Goal: Task Accomplishment & Management: Manage account settings

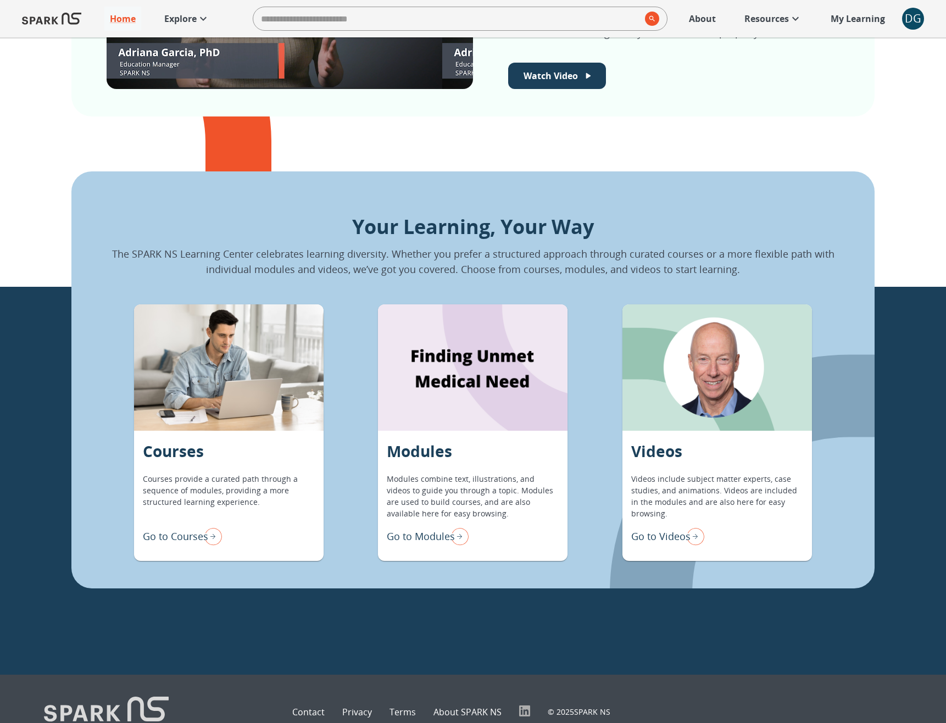
scroll to position [793, 0]
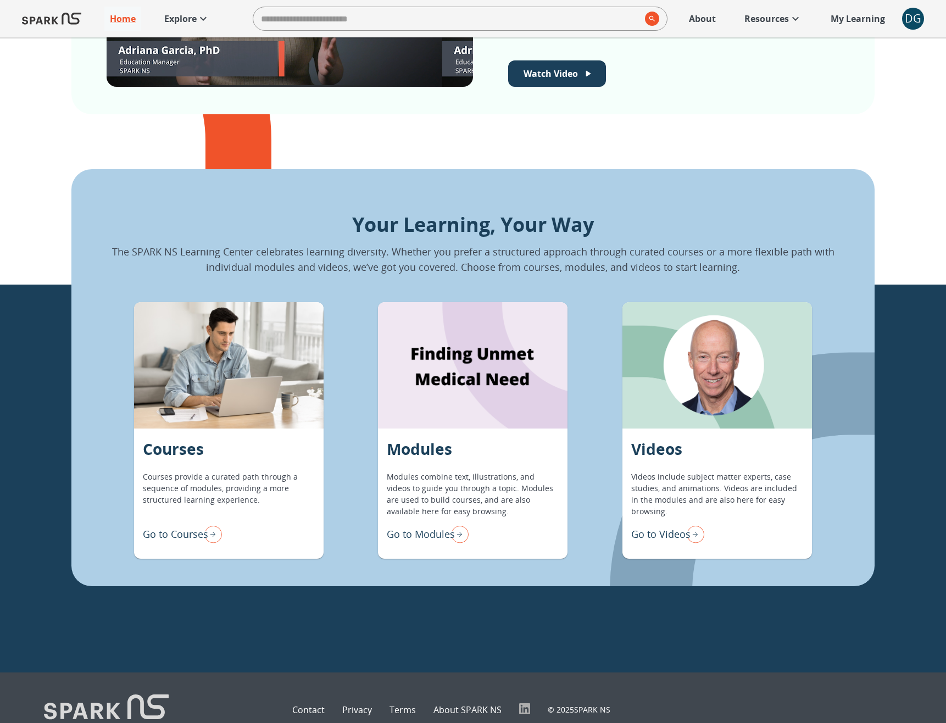
click at [429, 540] on p "Go to Modules" at bounding box center [421, 534] width 68 height 15
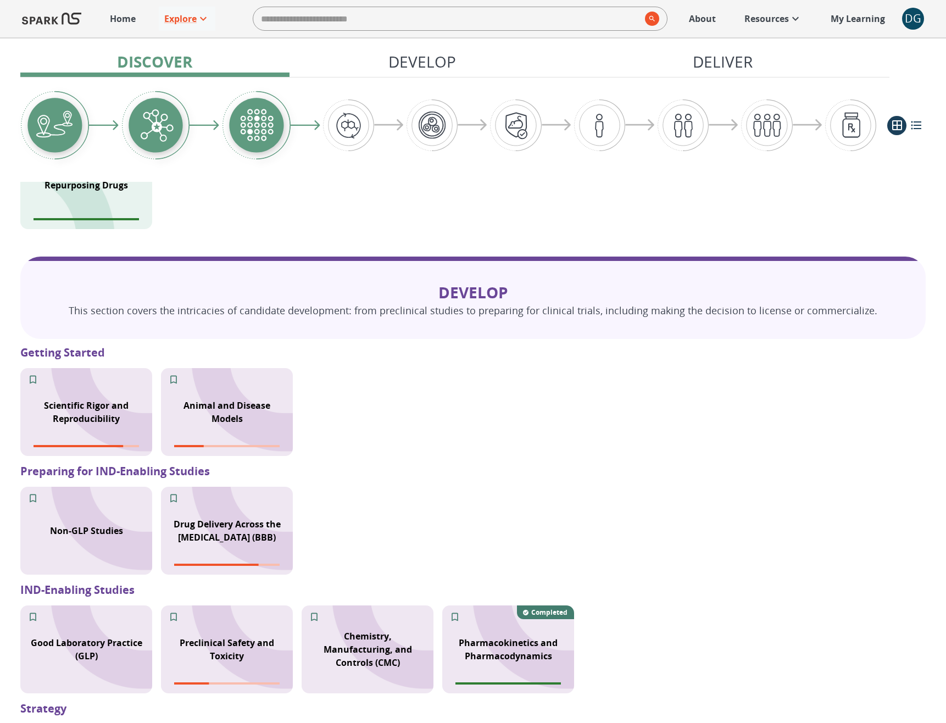
scroll to position [631, 0]
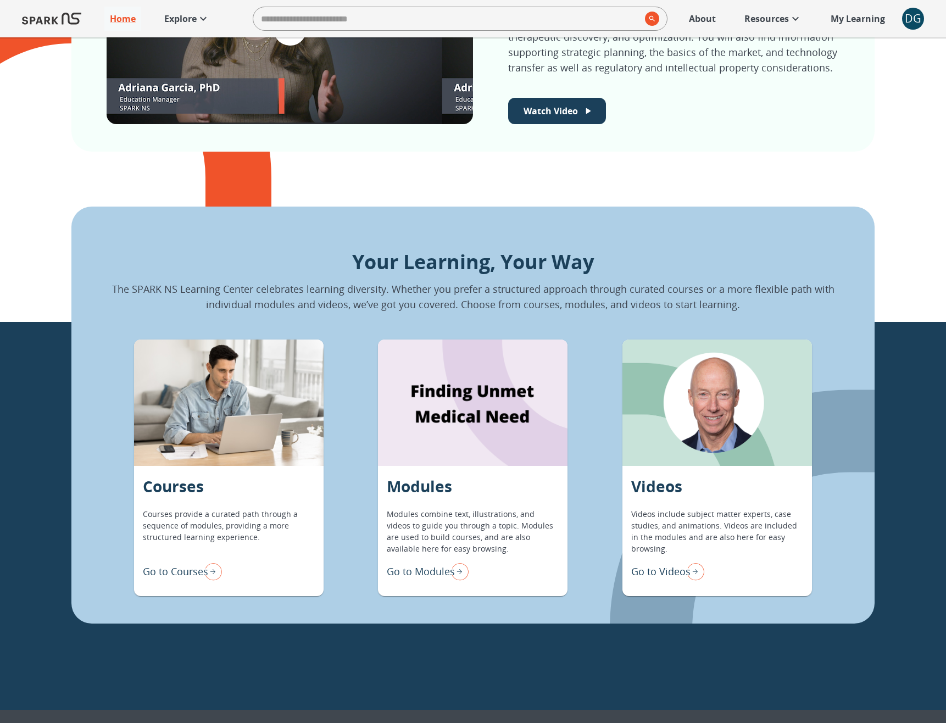
scroll to position [818, 0]
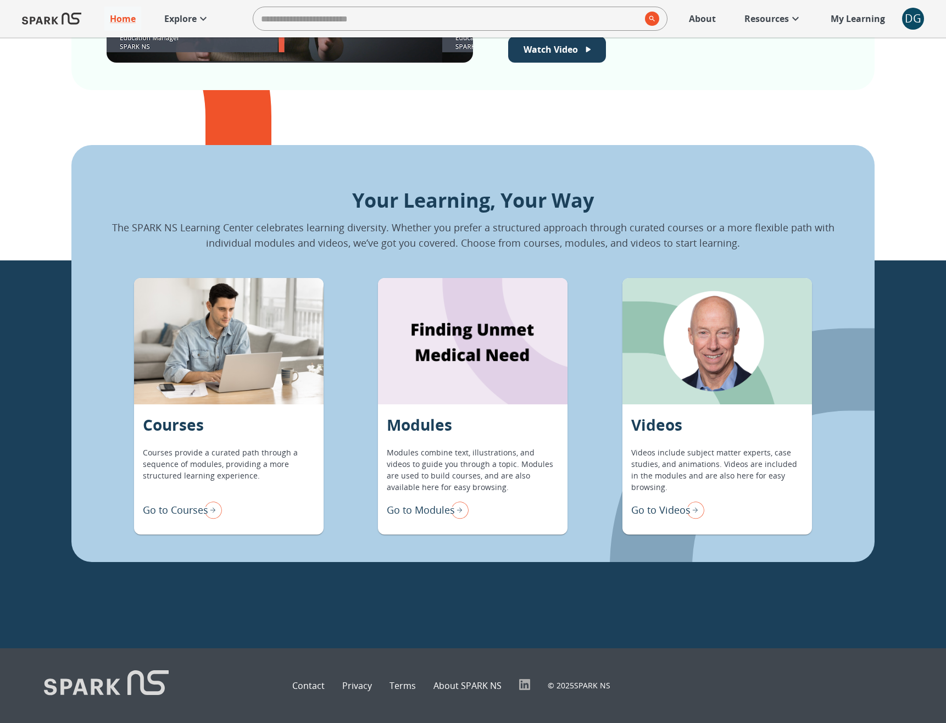
click at [446, 505] on img "Go to Modules" at bounding box center [457, 509] width 22 height 23
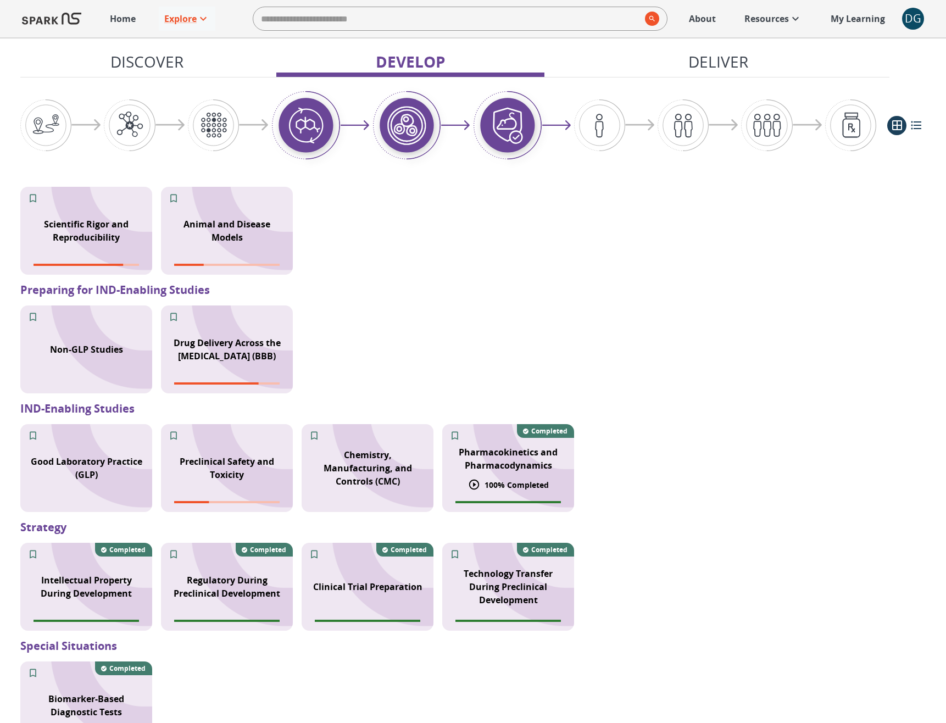
scroll to position [815, 0]
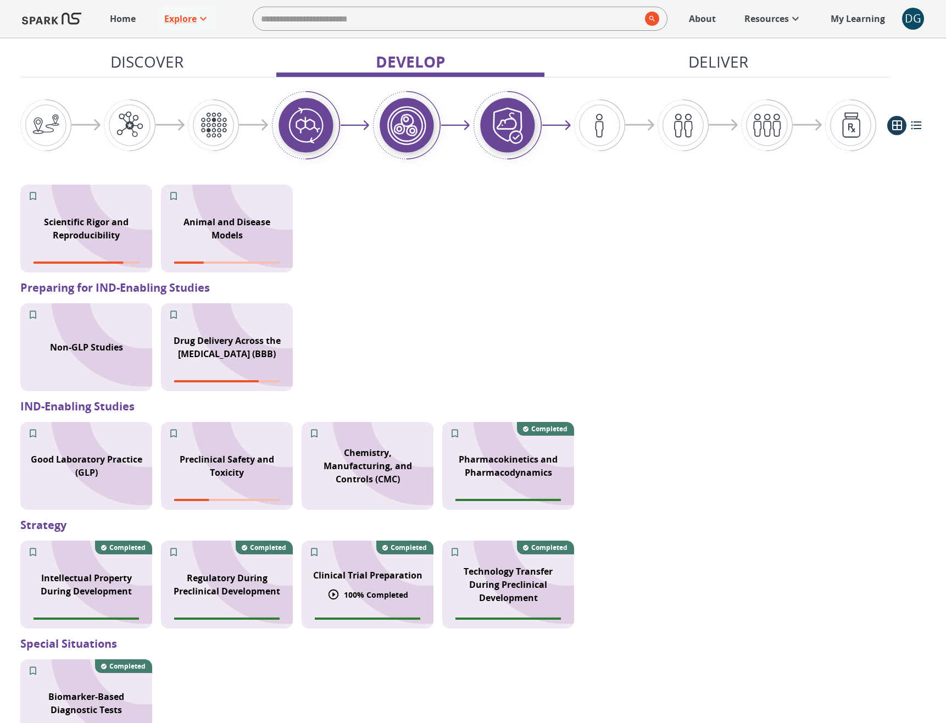
click at [366, 598] on p "100 % Completed" at bounding box center [376, 595] width 64 height 12
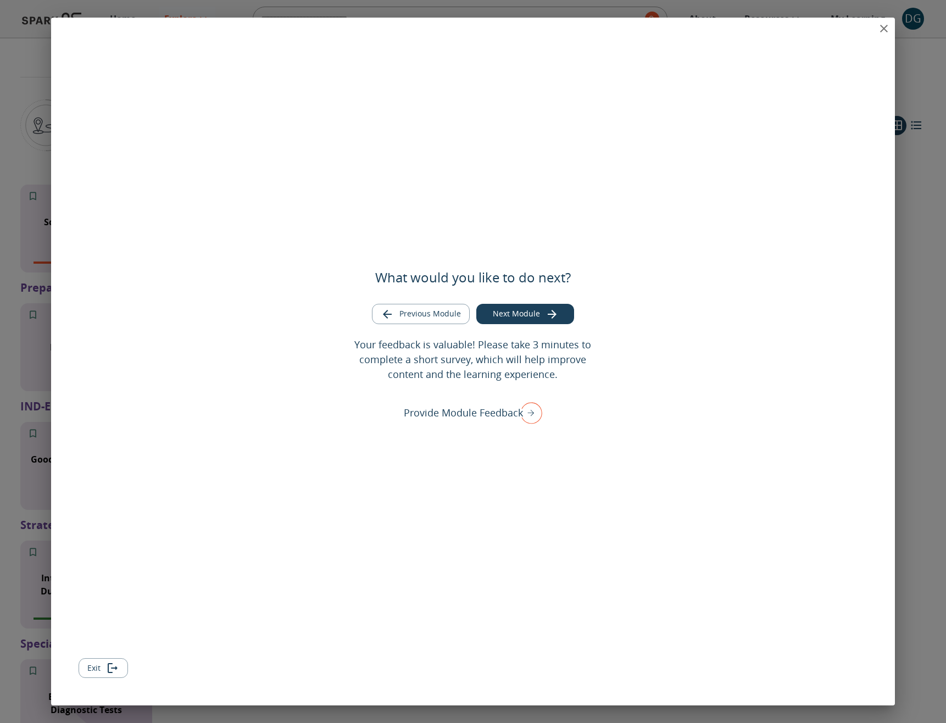
click at [887, 31] on icon "close" at bounding box center [883, 28] width 13 height 13
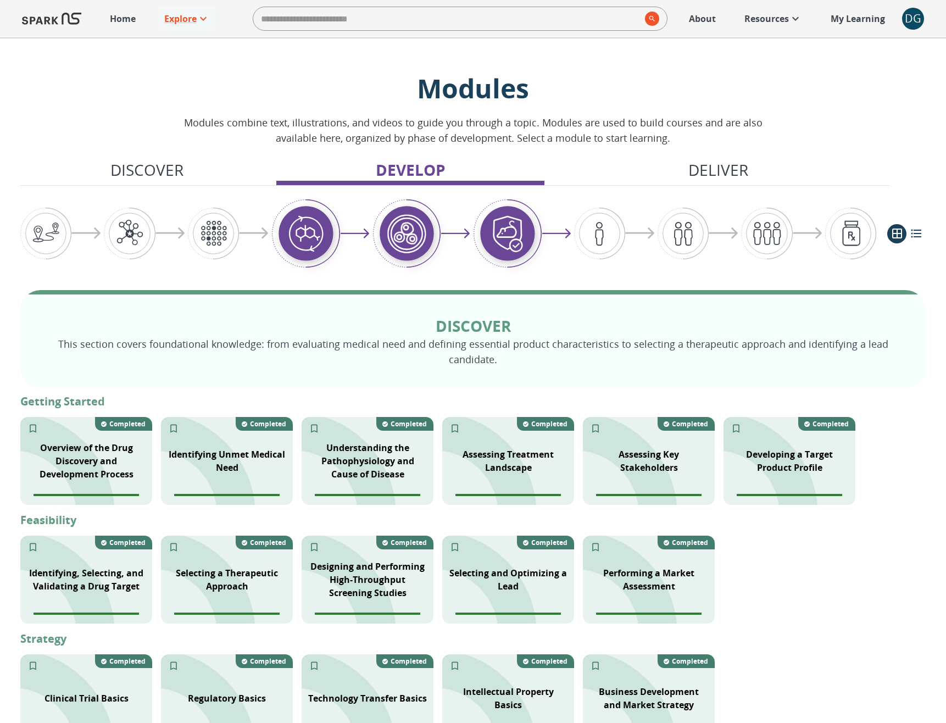
click at [908, 22] on div "DG" at bounding box center [913, 19] width 22 height 22
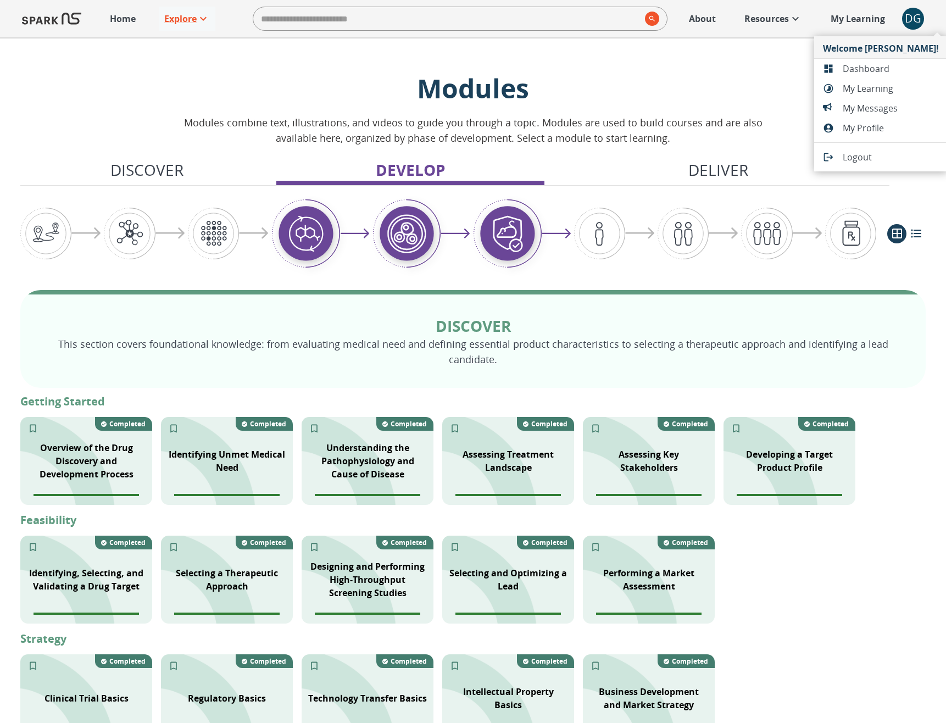
click at [870, 69] on span "Dashboard" at bounding box center [890, 68] width 96 height 13
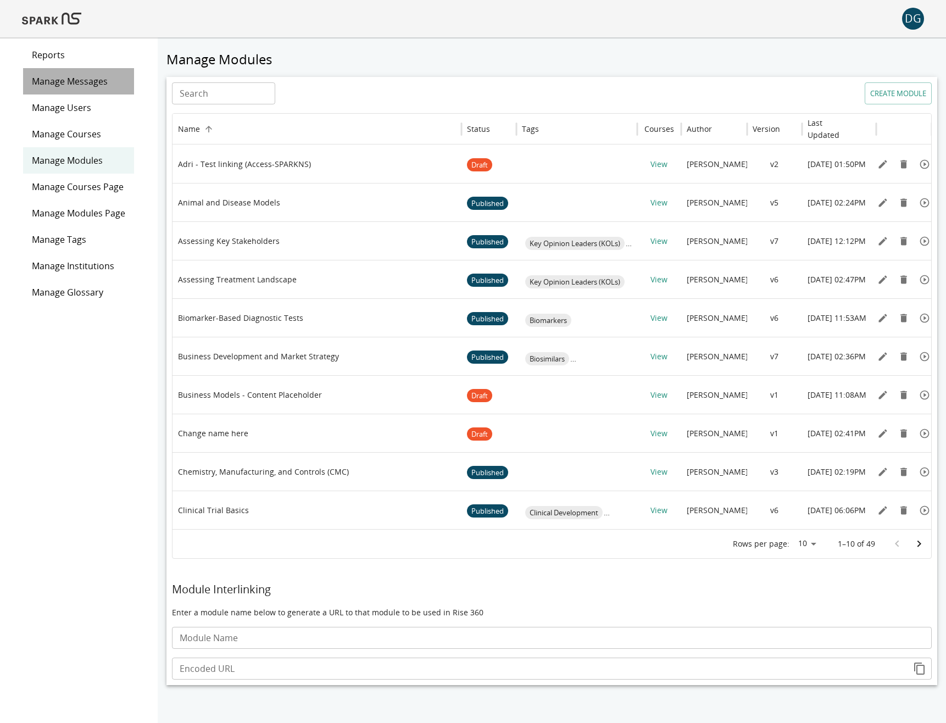
click at [70, 84] on span "Manage Messages" at bounding box center [78, 81] width 93 height 13
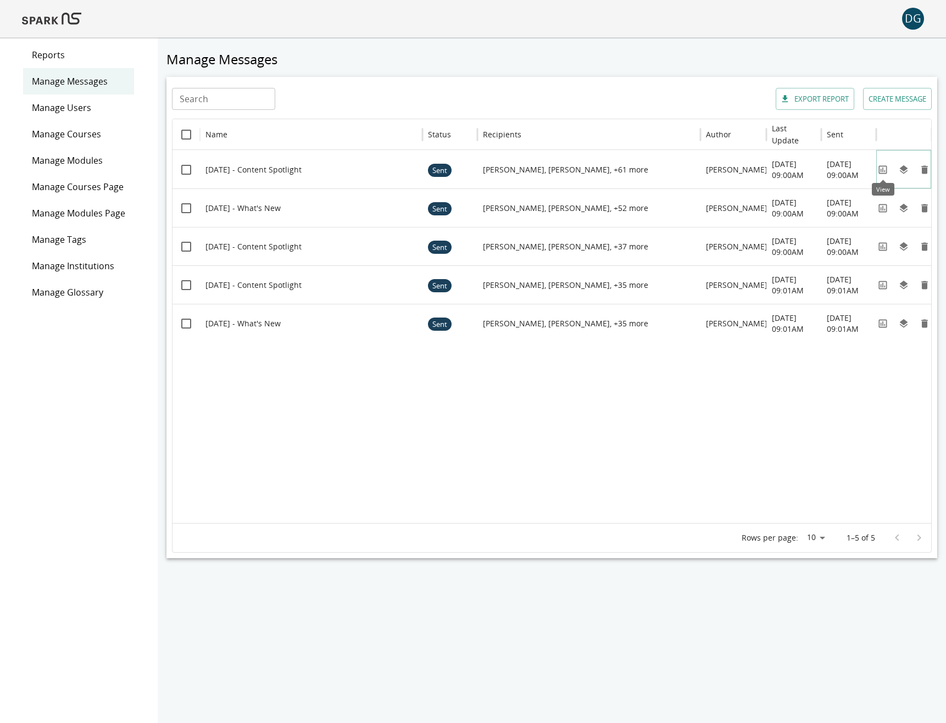
click at [883, 171] on icon "View" at bounding box center [882, 169] width 11 height 11
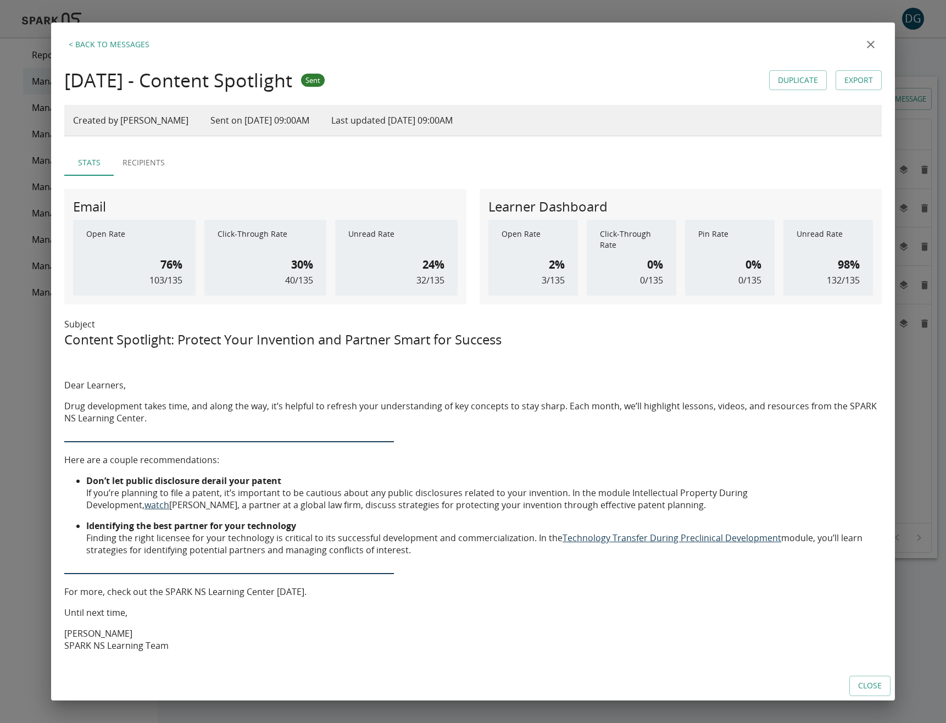
click at [870, 44] on icon "close" at bounding box center [870, 45] width 8 height 8
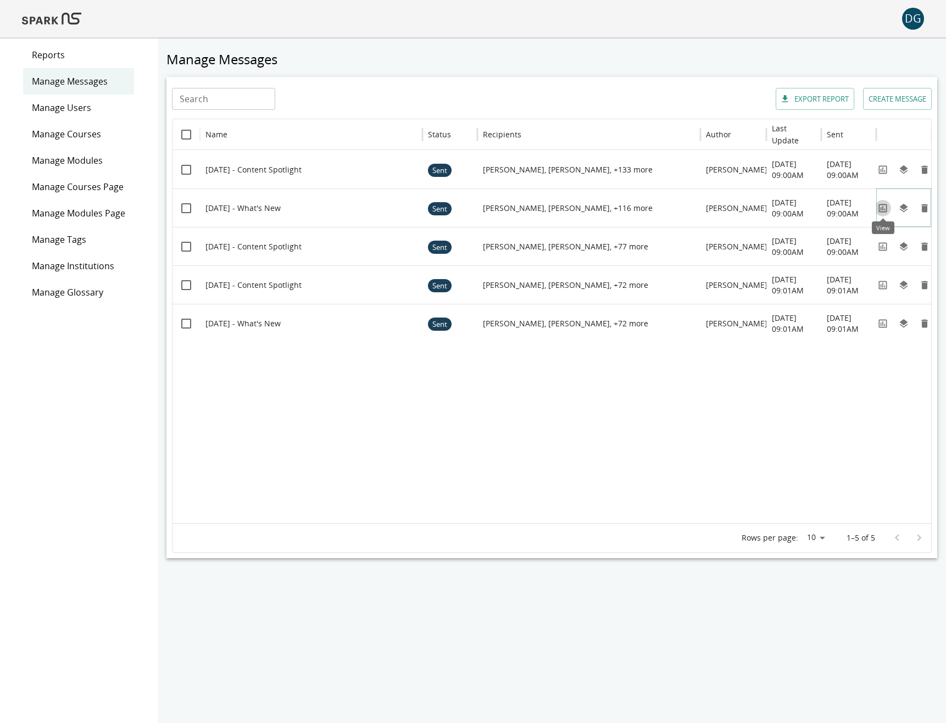
click at [883, 203] on icon "View" at bounding box center [882, 208] width 11 height 11
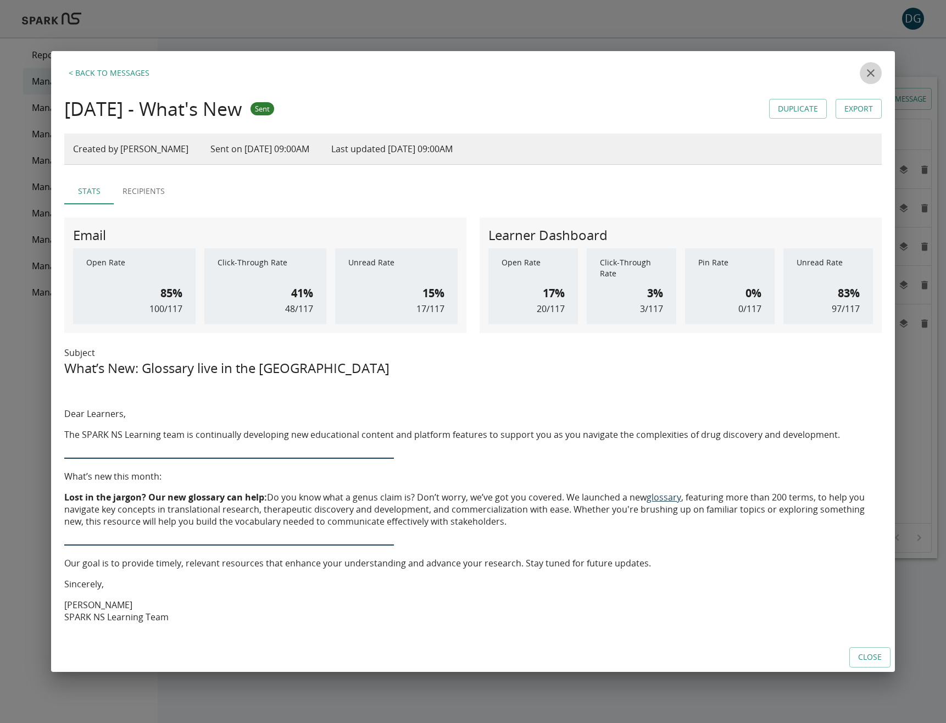
click at [868, 77] on icon "close" at bounding box center [870, 72] width 13 height 13
